Goal: Information Seeking & Learning: Learn about a topic

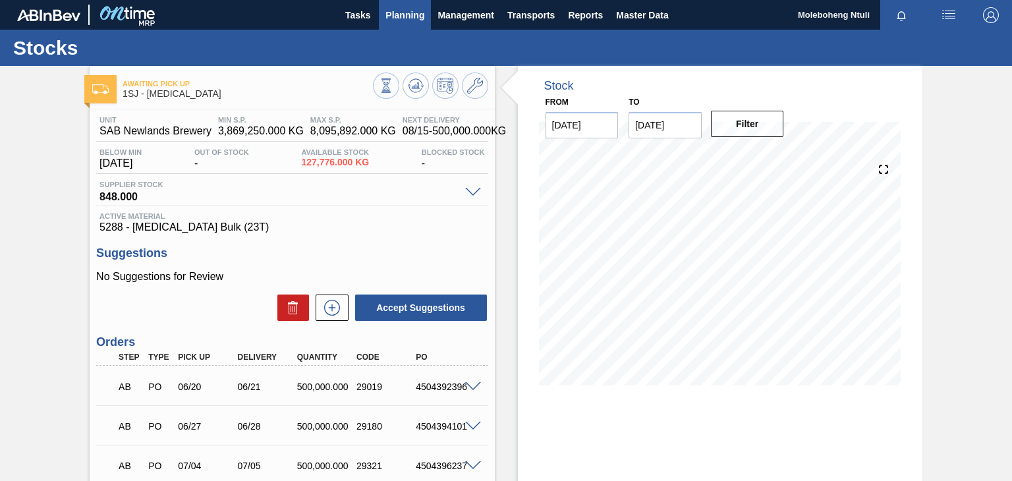
click at [413, 16] on span "Planning" at bounding box center [404, 15] width 39 height 16
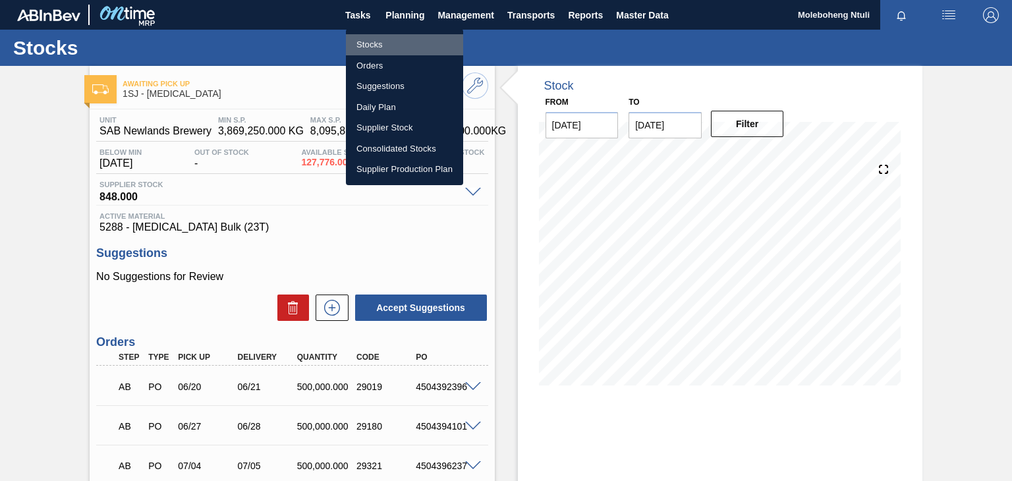
click at [379, 48] on li "Stocks" at bounding box center [404, 44] width 117 height 21
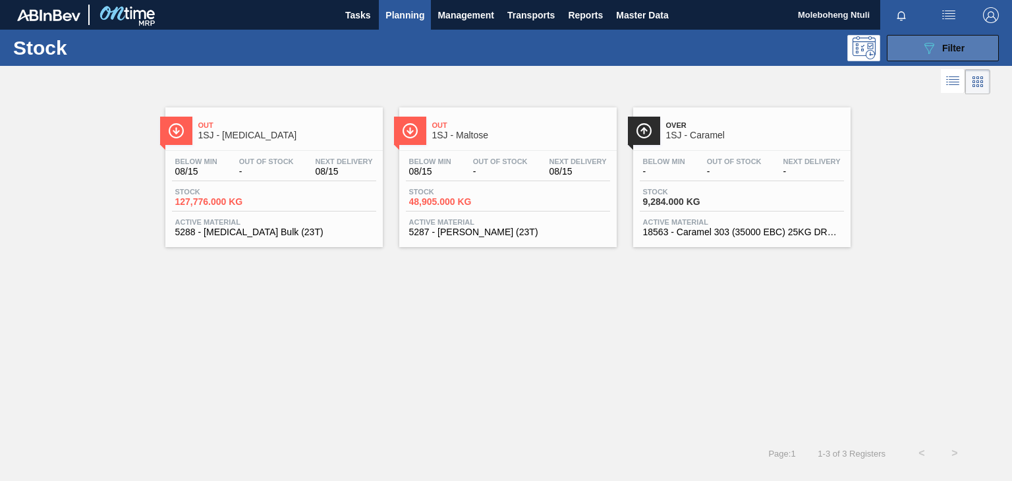
click at [910, 42] on button "089F7B8B-B2A5-4AFE-B5C0-19BA573D28AC Filter" at bounding box center [942, 48] width 112 height 26
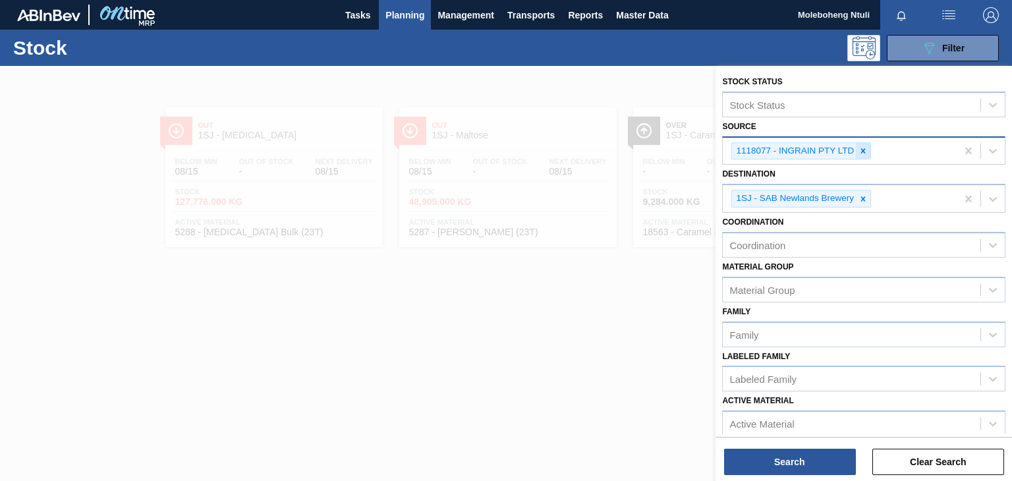
click at [858, 149] on icon at bounding box center [862, 150] width 9 height 9
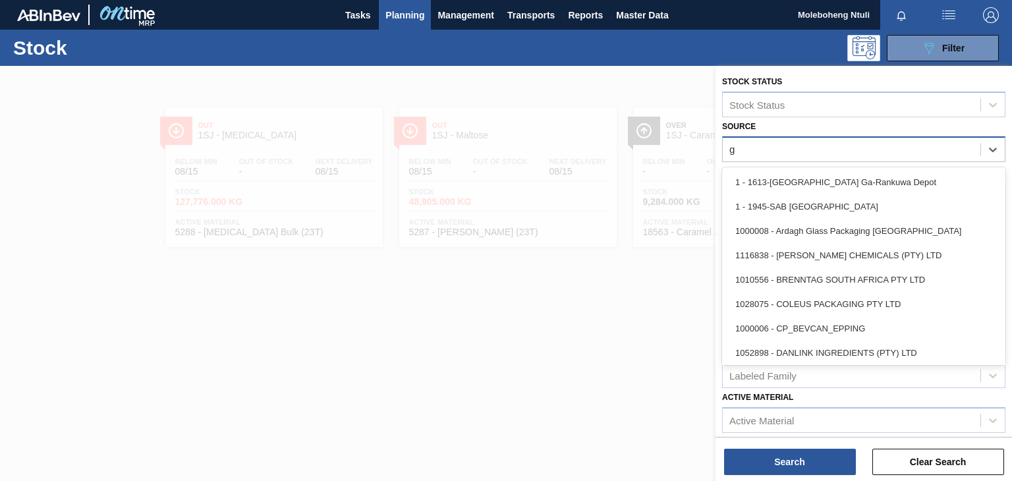
type input "gi"
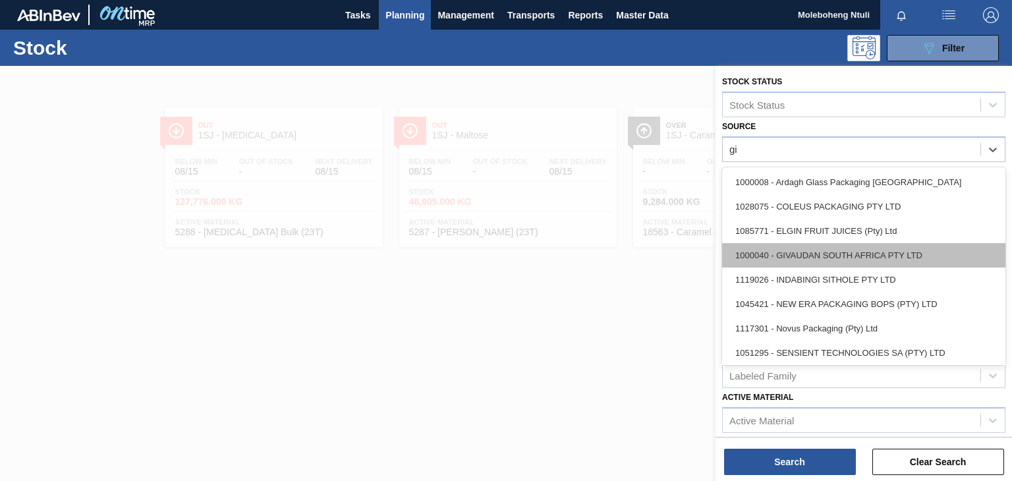
click at [823, 251] on div "1000040 - GIVAUDAN SOUTH AFRICA PTY LTD" at bounding box center [863, 255] width 283 height 24
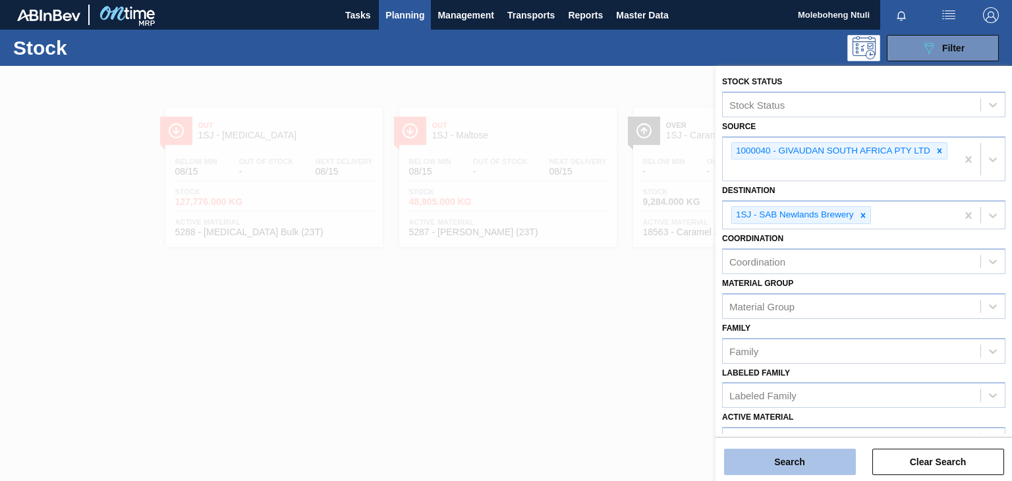
click at [813, 456] on button "Search" at bounding box center [790, 461] width 132 height 26
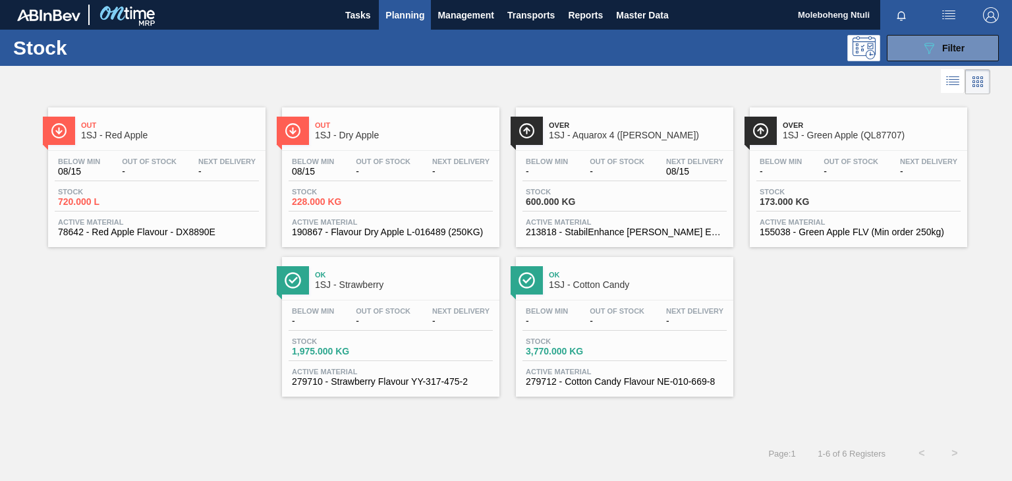
click at [858, 135] on span "1SJ - Green Apple (QL87707)" at bounding box center [871, 135] width 178 height 10
click at [919, 49] on button "089F7B8B-B2A5-4AFE-B5C0-19BA573D28AC Filter" at bounding box center [942, 48] width 112 height 26
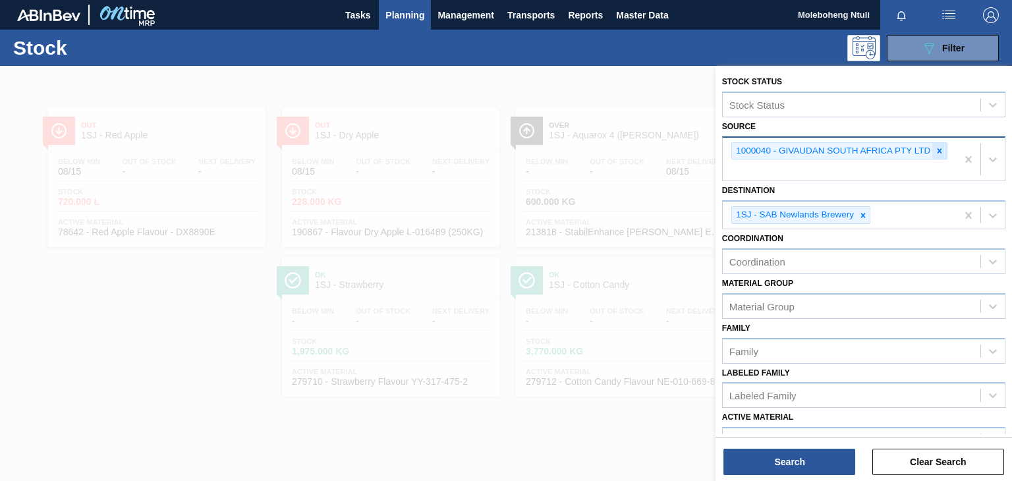
click at [934, 146] on icon at bounding box center [938, 150] width 9 height 9
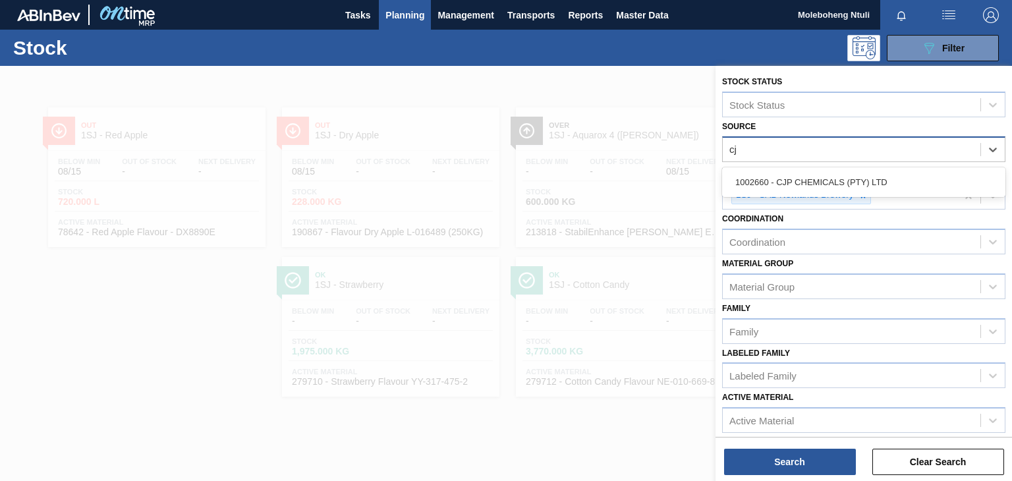
type input "cjp"
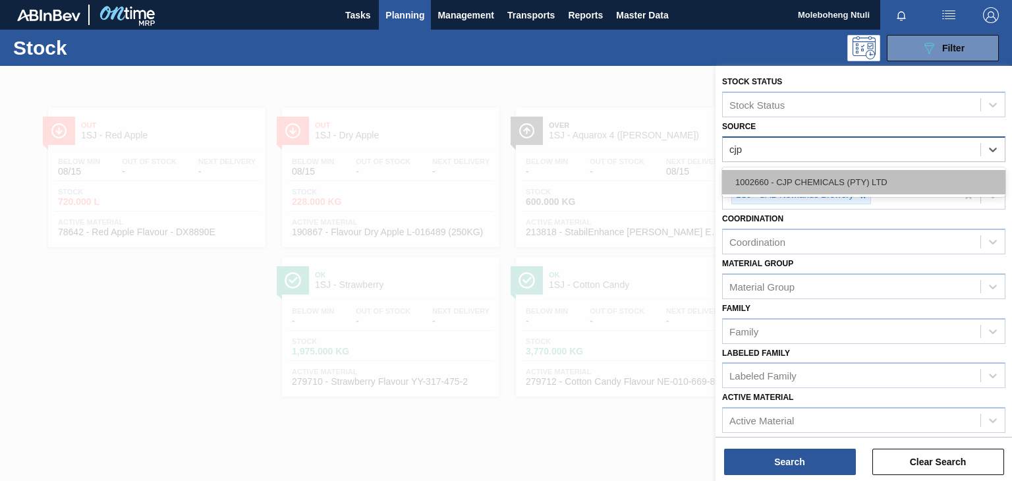
click at [905, 185] on div "1002660 - CJP CHEMICALS (PTY) LTD" at bounding box center [863, 182] width 283 height 24
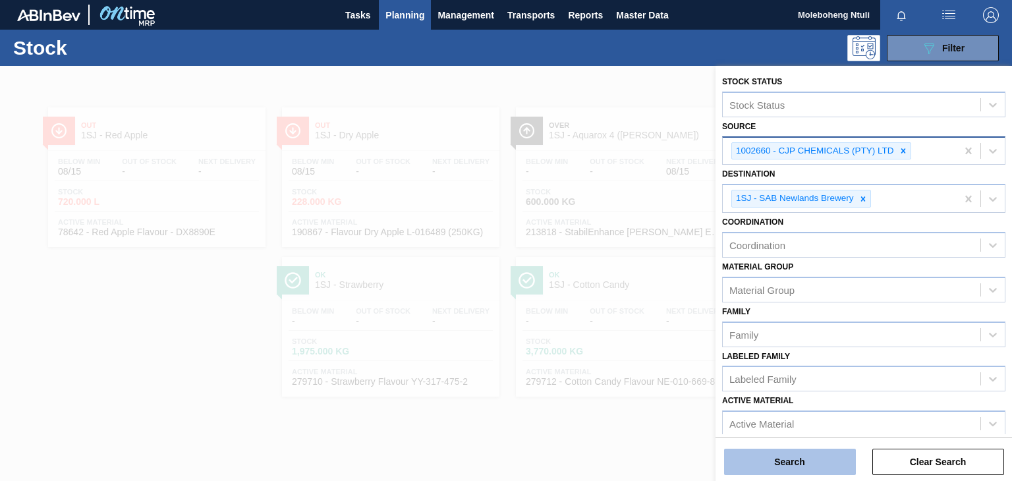
click at [782, 453] on button "Search" at bounding box center [790, 461] width 132 height 26
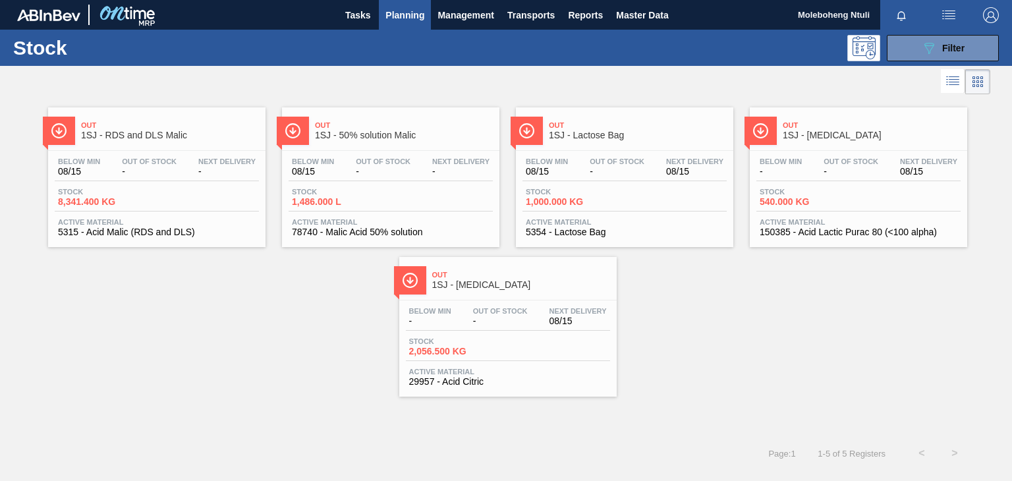
click at [547, 289] on div "Out 1SJ - [MEDICAL_DATA]" at bounding box center [521, 280] width 178 height 30
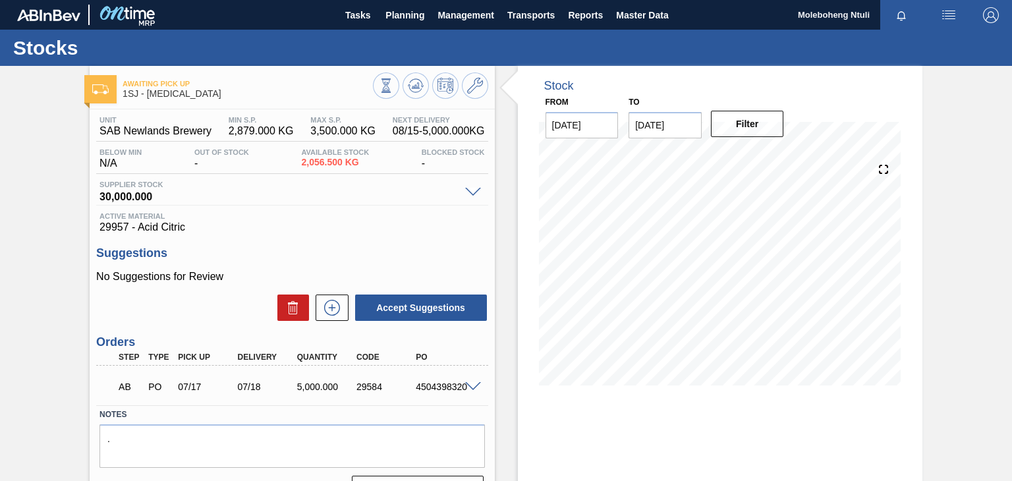
click at [324, 248] on h3 "Suggestions" at bounding box center [291, 253] width 391 height 14
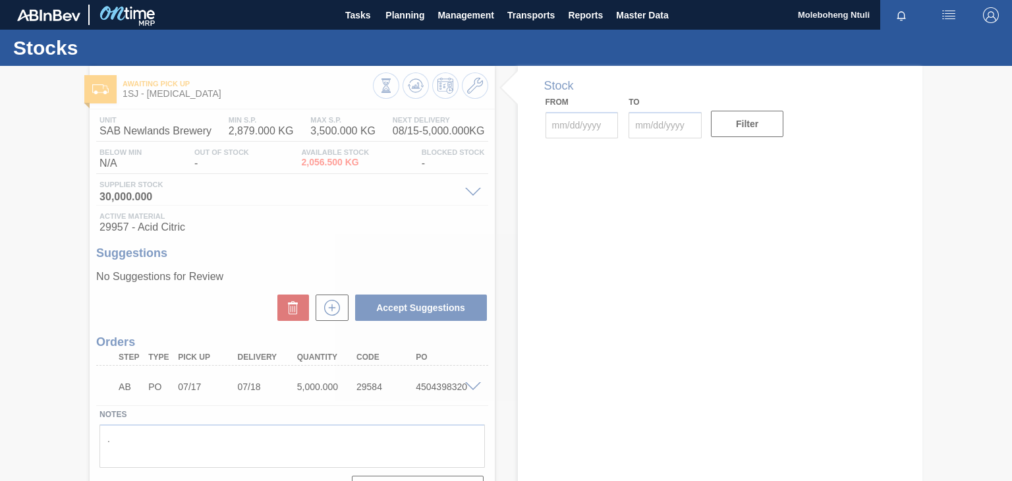
type input "[DATE]"
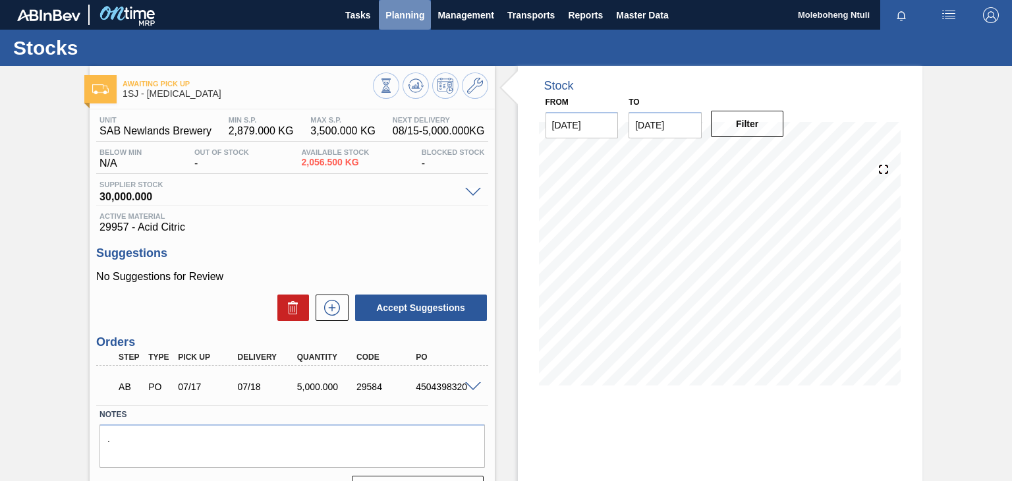
click at [394, 15] on span "Planning" at bounding box center [404, 15] width 39 height 16
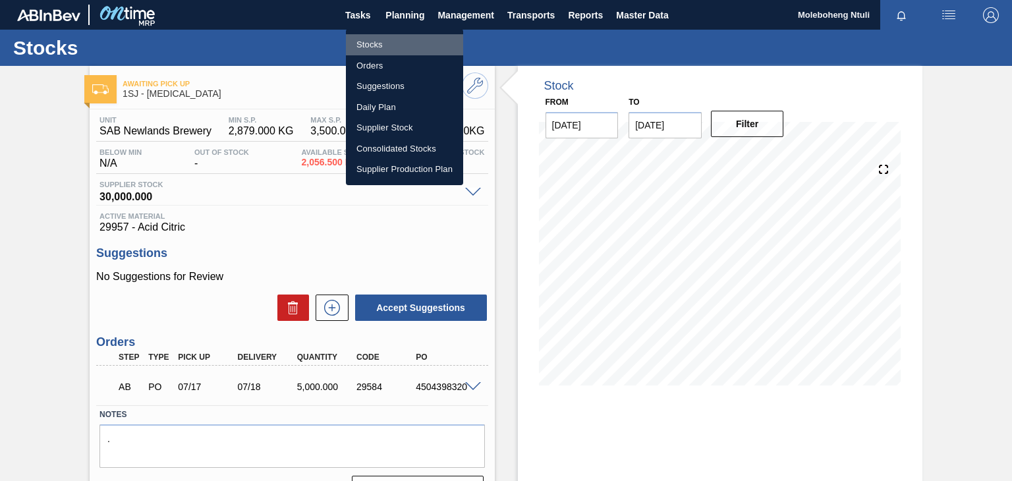
click at [367, 45] on li "Stocks" at bounding box center [404, 44] width 117 height 21
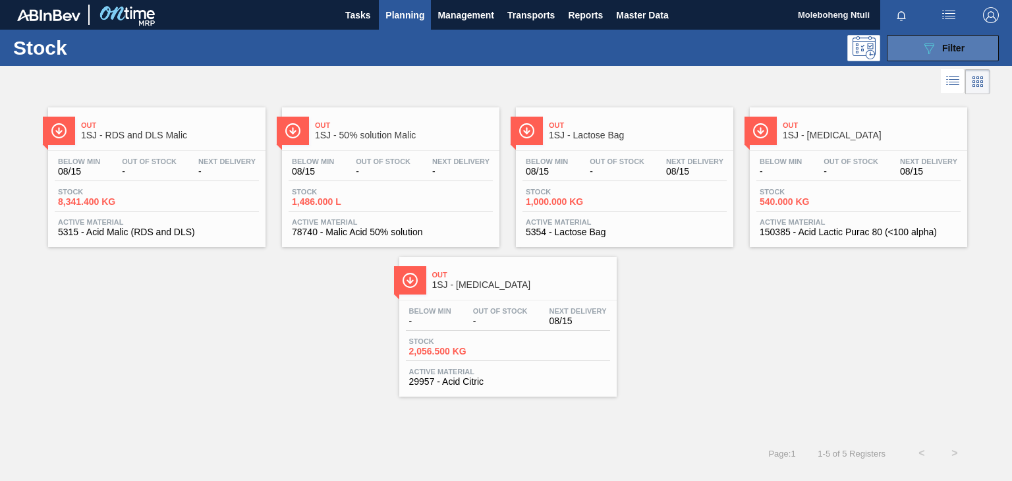
click at [938, 48] on div "089F7B8B-B2A5-4AFE-B5C0-19BA573D28AC Filter" at bounding box center [942, 48] width 43 height 16
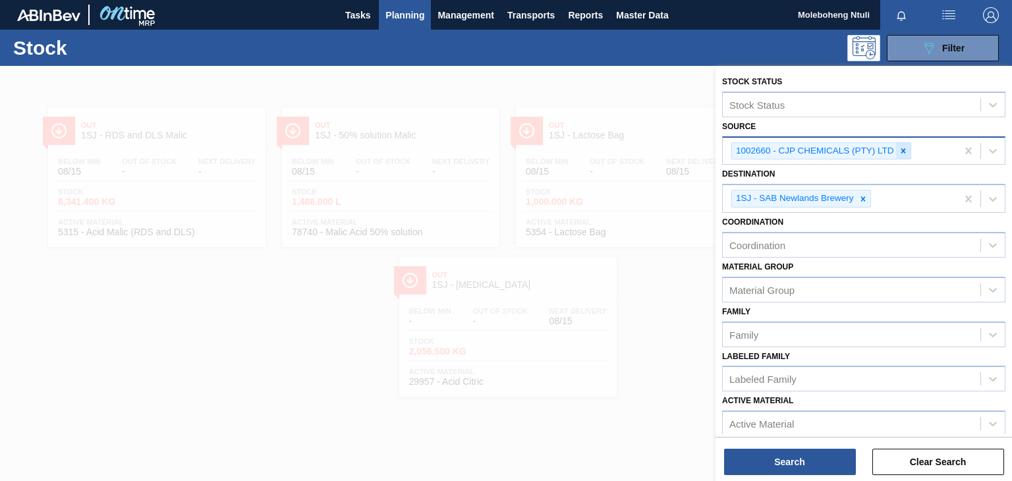
click at [900, 150] on icon at bounding box center [902, 150] width 9 height 9
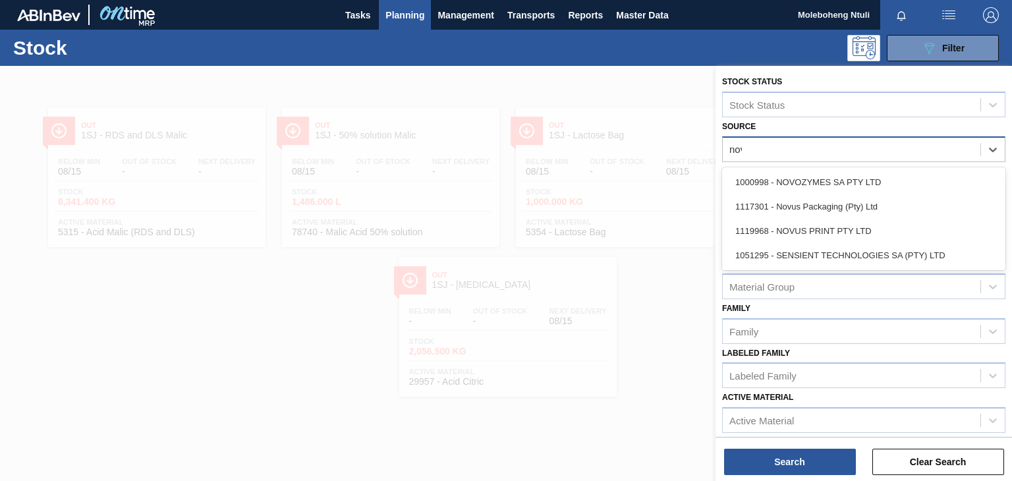
type input "novo"
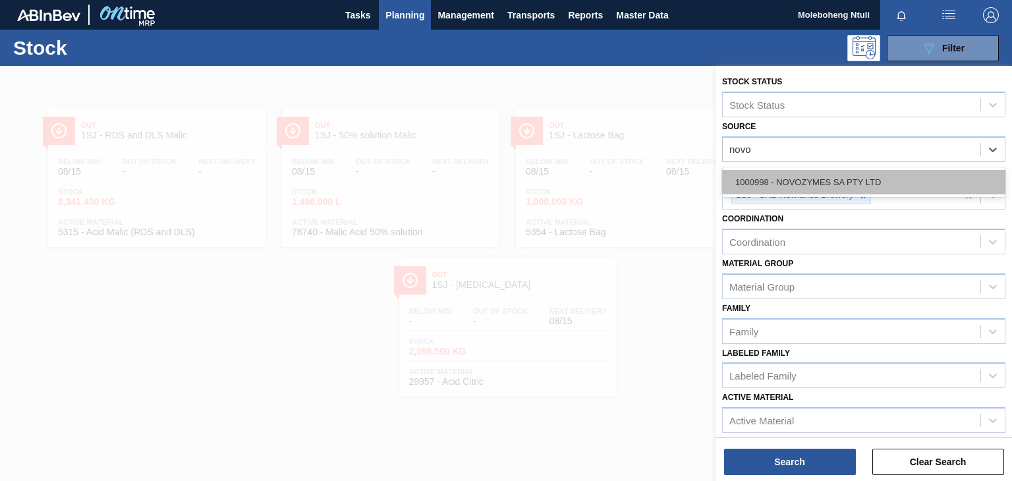
click at [877, 175] on div "1000998 - NOVOZYMES SA PTY LTD" at bounding box center [863, 182] width 283 height 24
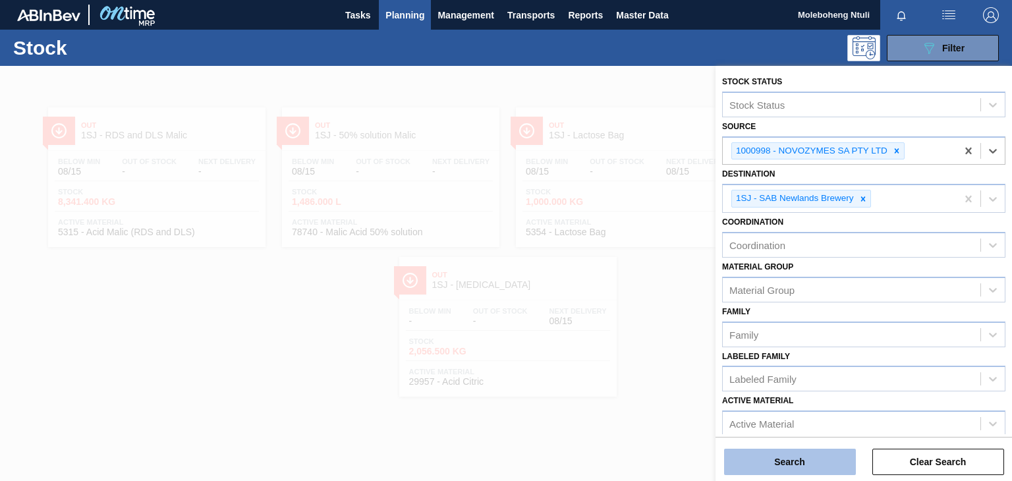
click at [797, 458] on button "Search" at bounding box center [790, 461] width 132 height 26
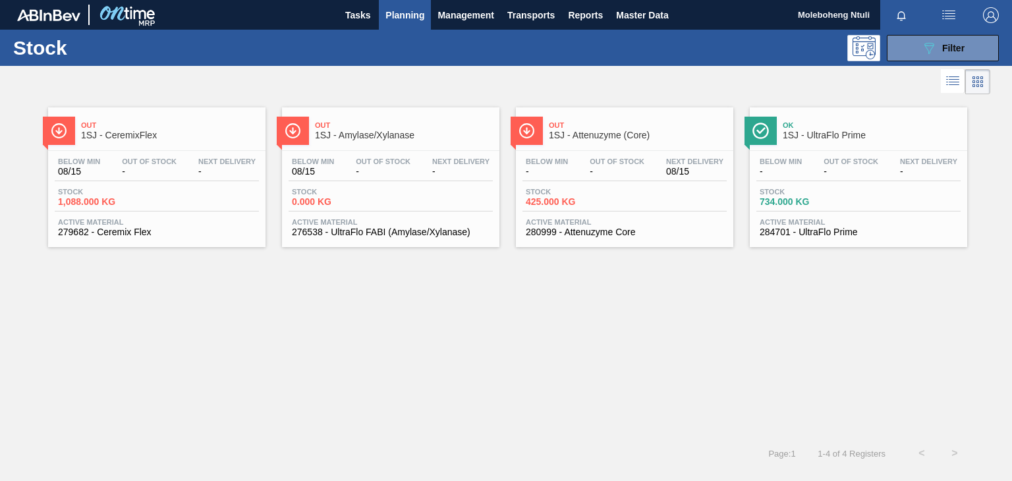
click at [703, 138] on span "1SJ - Attenuzyme (Core)" at bounding box center [638, 135] width 178 height 10
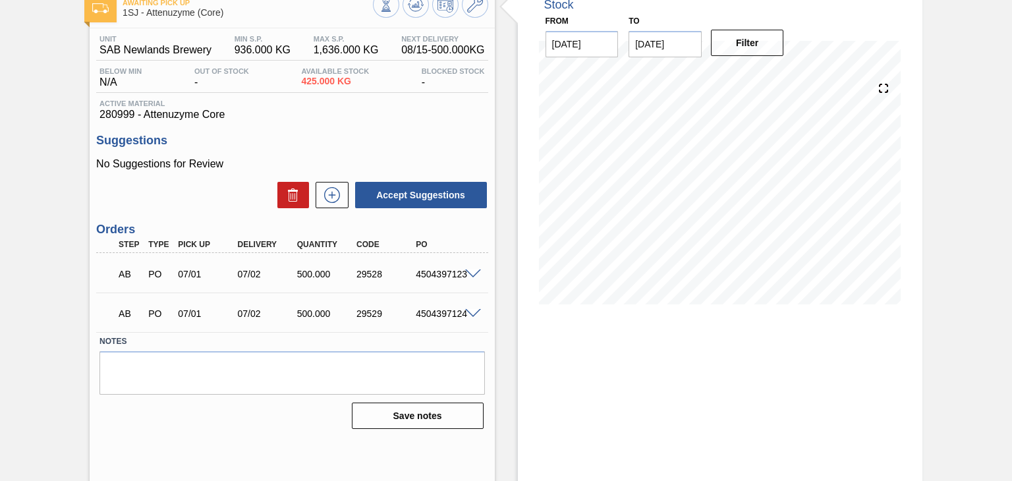
scroll to position [86, 0]
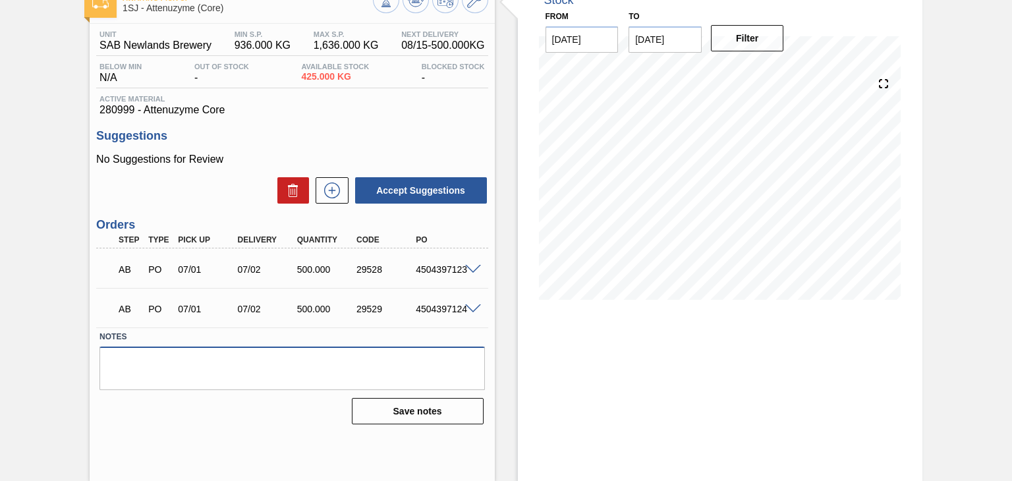
click at [294, 362] on textarea at bounding box center [291, 367] width 385 height 43
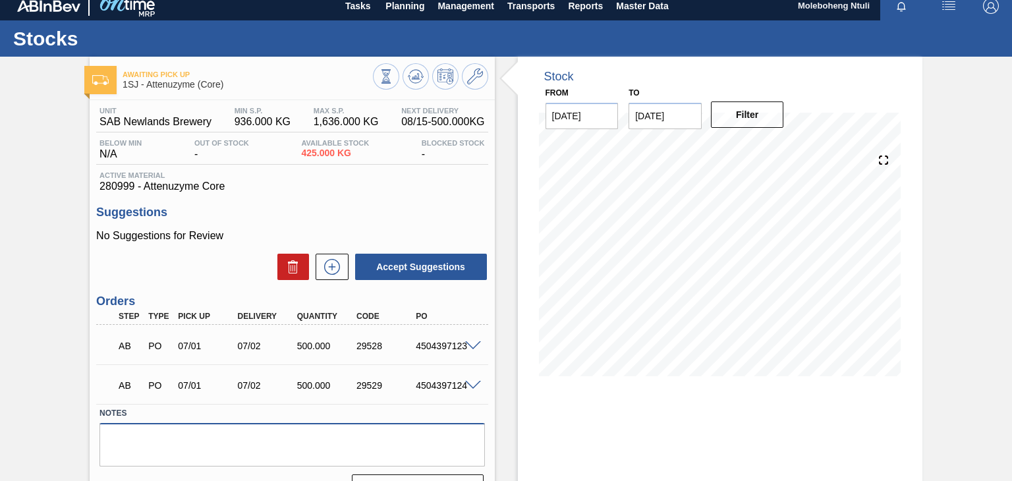
scroll to position [0, 0]
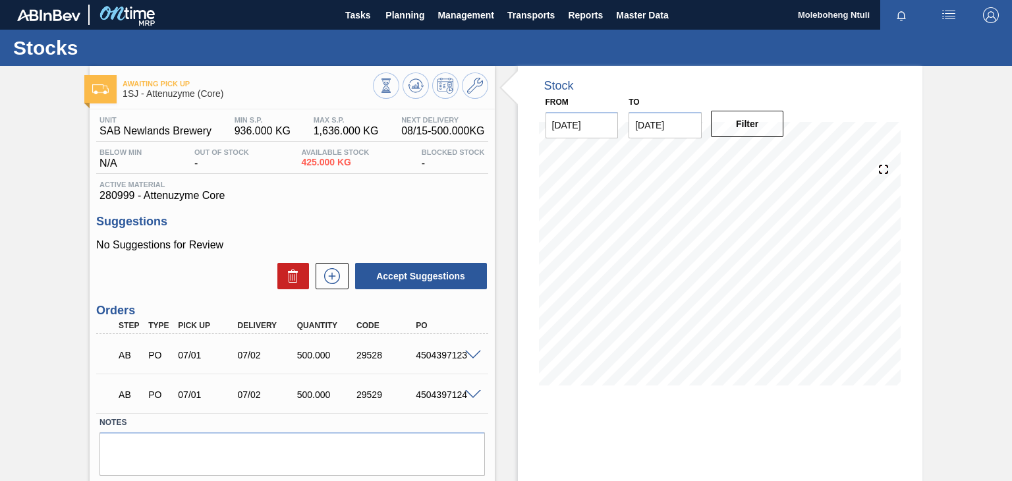
click at [383, 212] on div "Unit SAB Newlands Brewery MIN S.P. 936.000 KG MAX S.P. 1,636.000 KG Next Delive…" at bounding box center [292, 311] width 404 height 405
